Goal: Navigation & Orientation: Find specific page/section

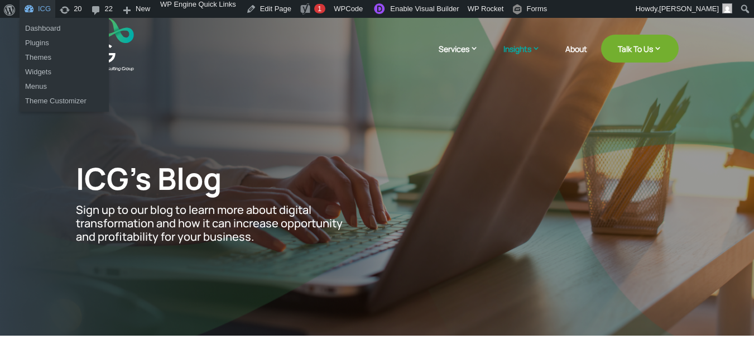
click at [40, 7] on link "ICG" at bounding box center [38, 9] width 36 height 18
